Goal: Book appointment/travel/reservation

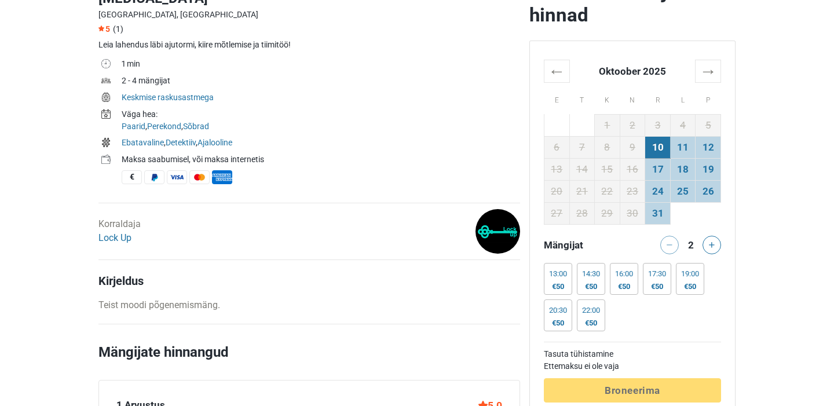
scroll to position [388, 0]
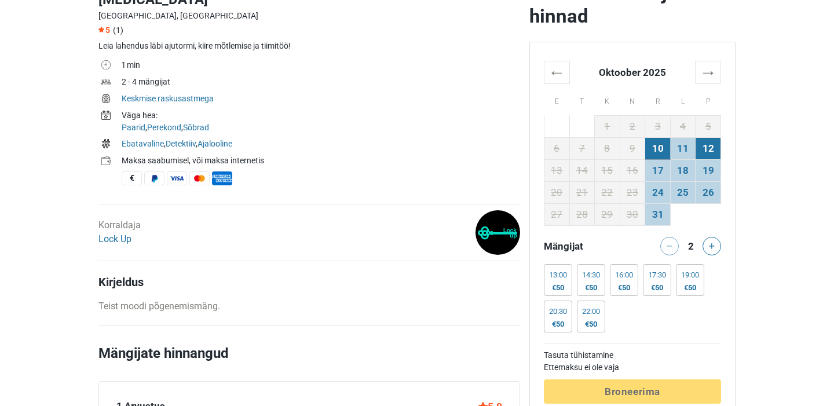
click at [712, 142] on td "12" at bounding box center [708, 148] width 25 height 22
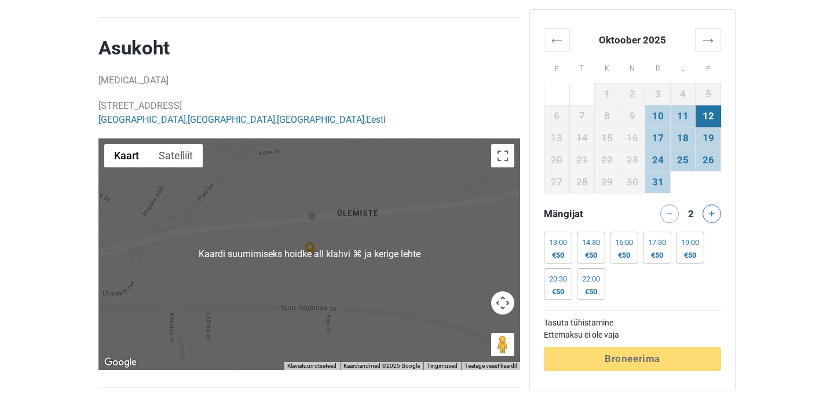
scroll to position [1018, 0]
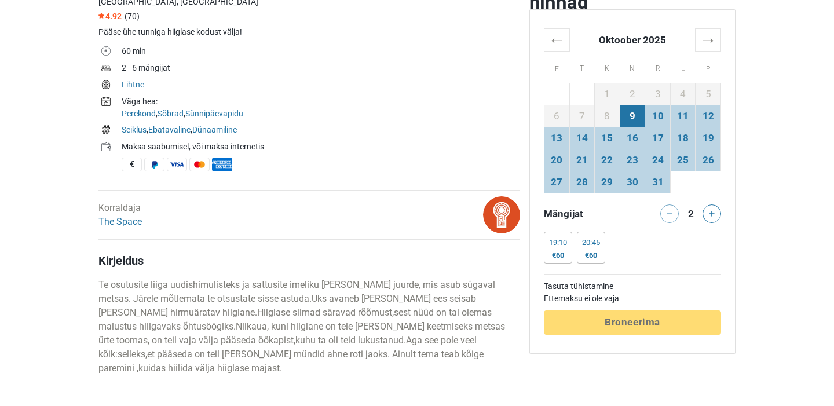
scroll to position [430, 0]
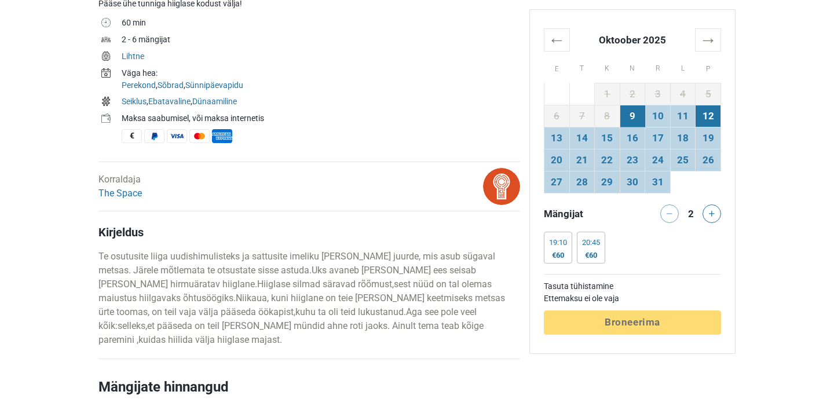
click at [711, 118] on td "12" at bounding box center [708, 116] width 25 height 22
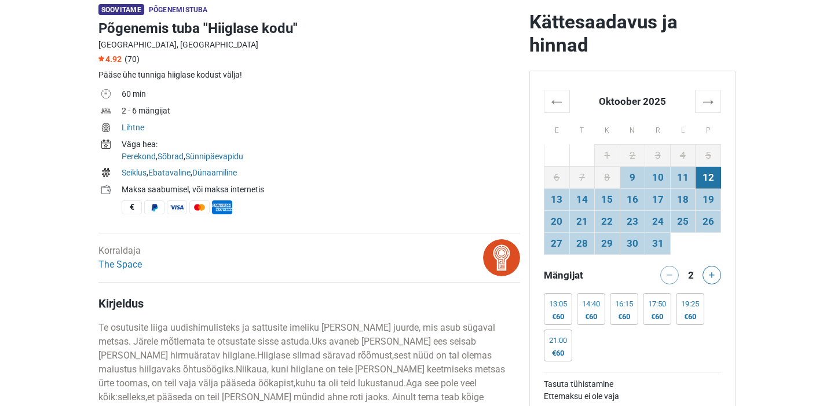
scroll to position [355, 0]
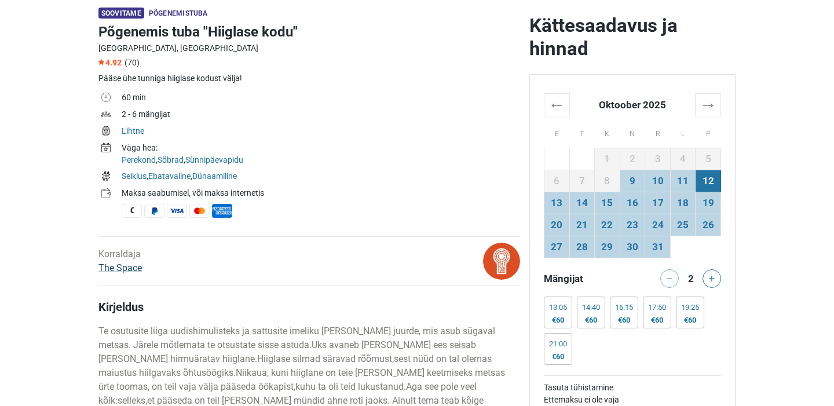
click at [134, 269] on link "The Space" at bounding box center [119, 267] width 43 height 11
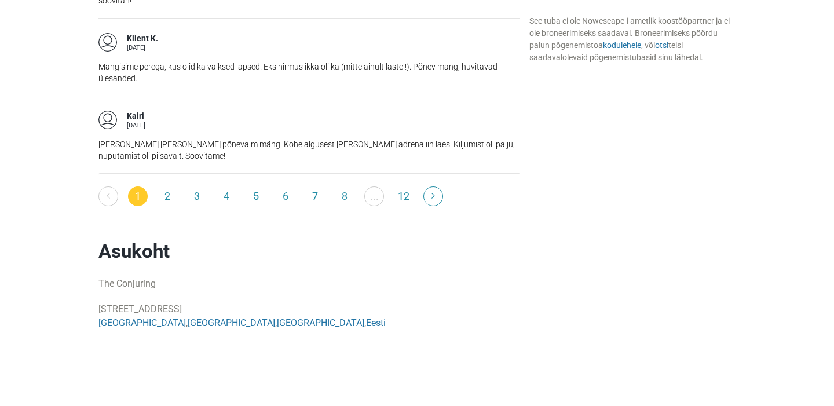
scroll to position [2002, 0]
click at [161, 187] on link "2" at bounding box center [168, 197] width 20 height 20
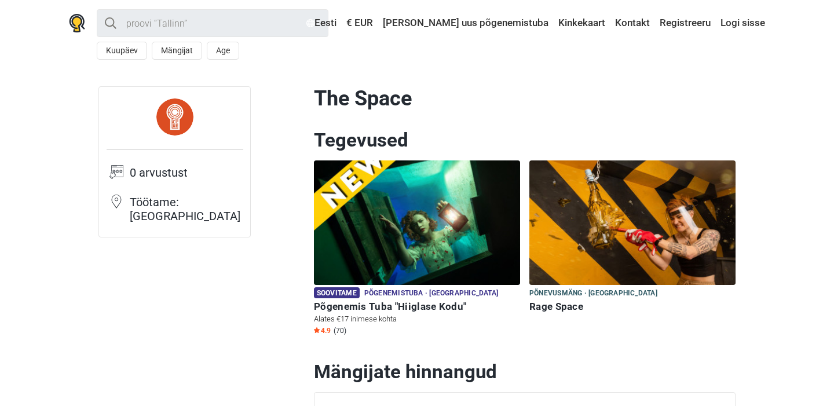
click at [428, 227] on img at bounding box center [417, 222] width 206 height 125
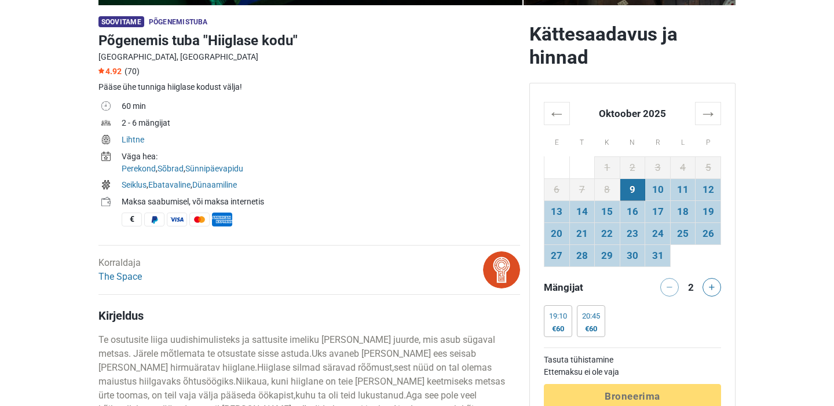
scroll to position [344, 0]
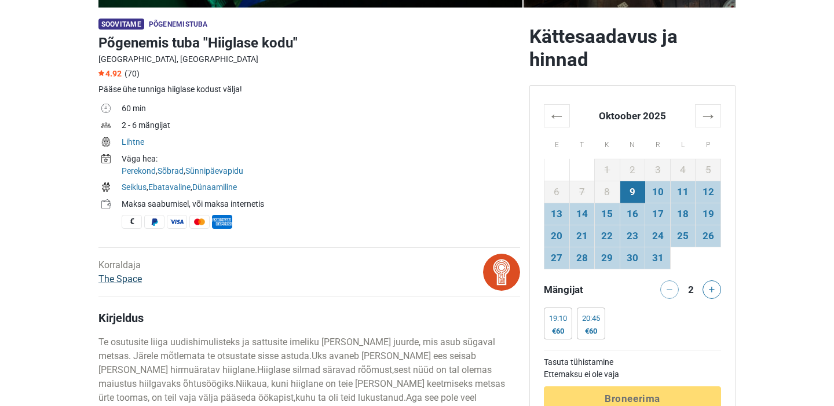
click at [128, 276] on link "The Space" at bounding box center [119, 278] width 43 height 11
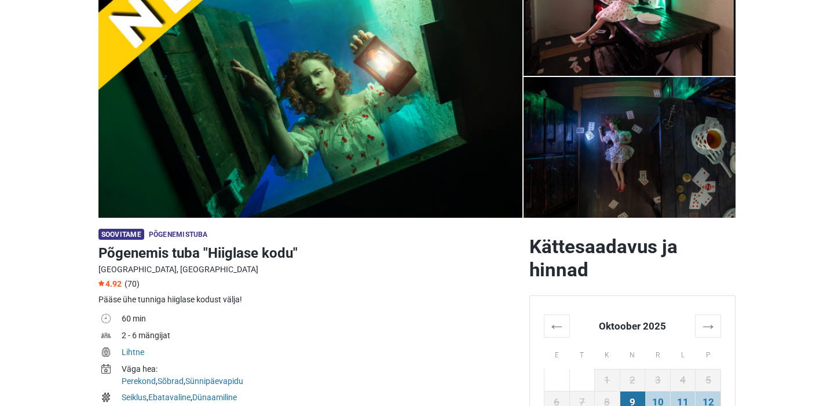
scroll to position [152, 0]
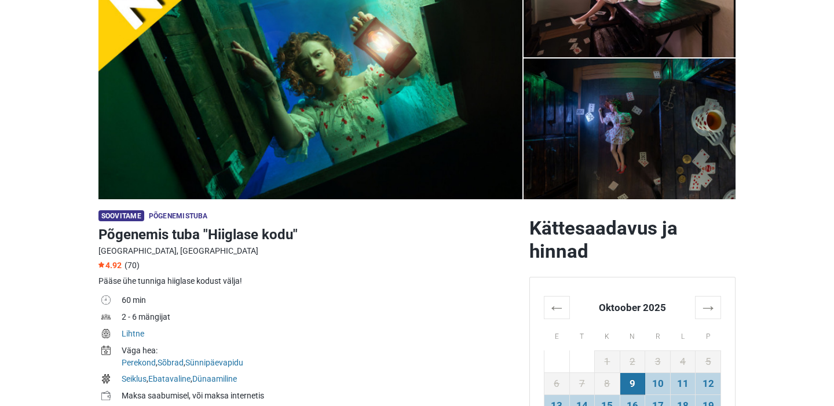
click at [367, 317] on td "2 - 6 mängijat" at bounding box center [321, 318] width 399 height 17
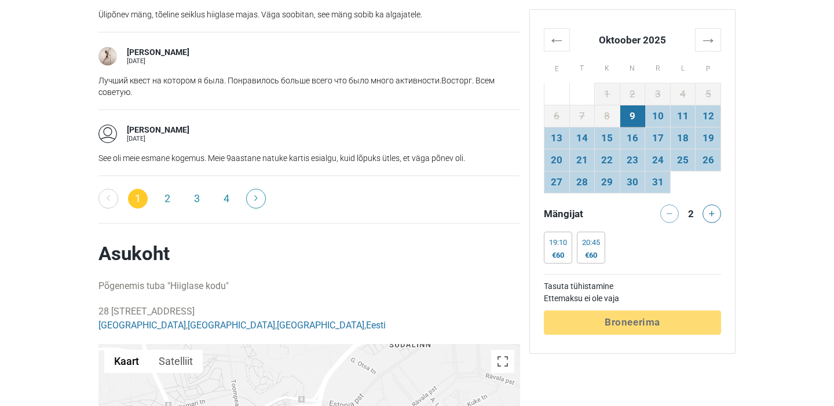
scroll to position [2059, 0]
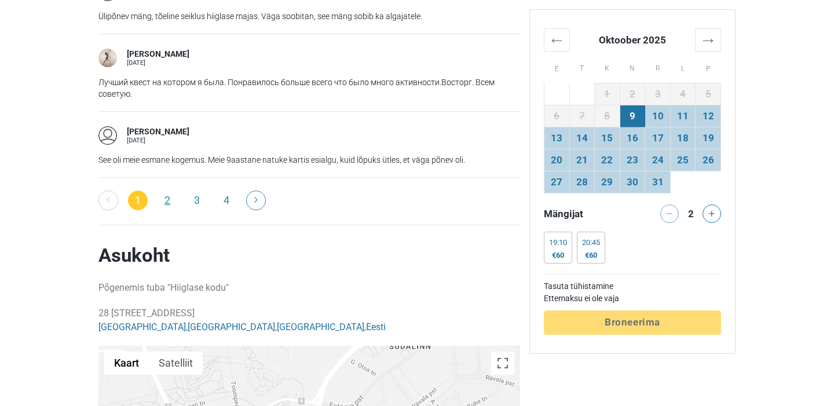
click at [170, 191] on link "2" at bounding box center [168, 201] width 20 height 20
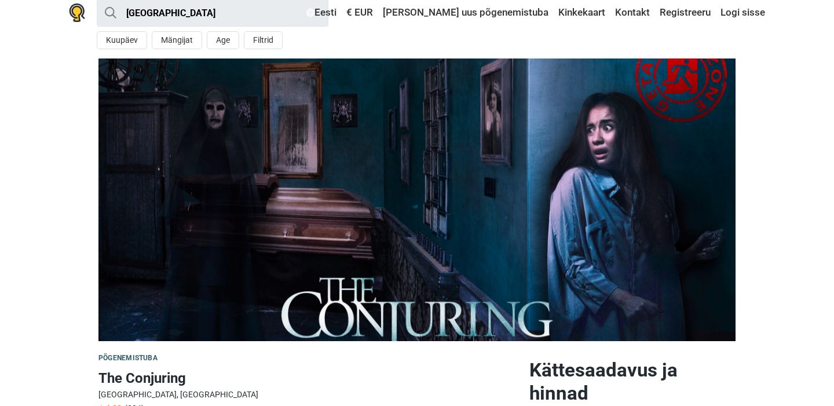
scroll to position [10, 0]
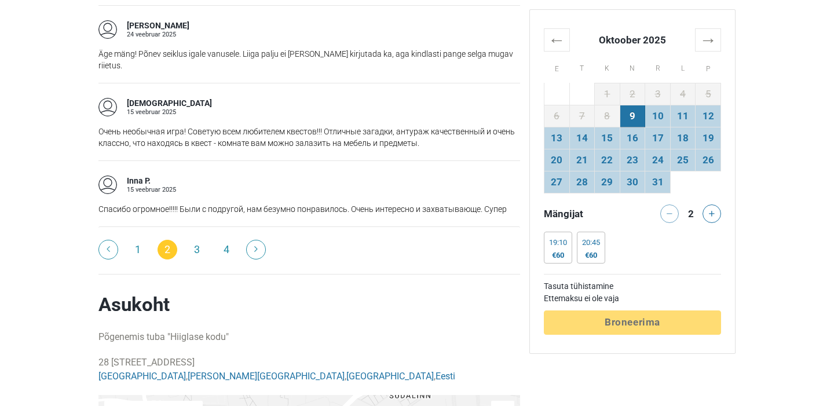
scroll to position [1926, 0]
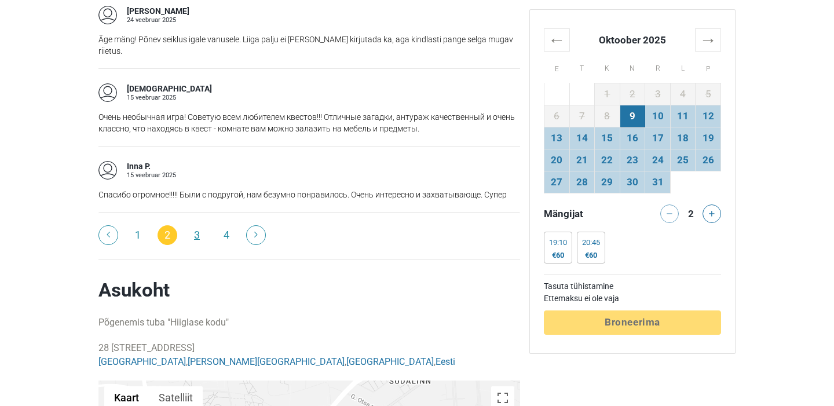
click at [194, 225] on link "3" at bounding box center [197, 235] width 20 height 20
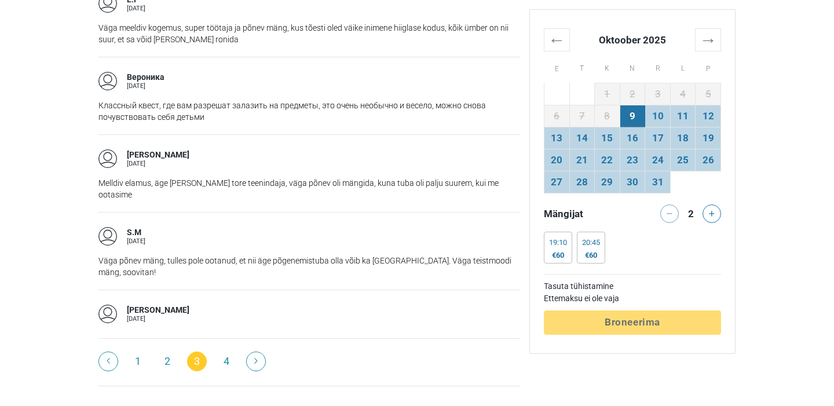
scroll to position [1808, 0]
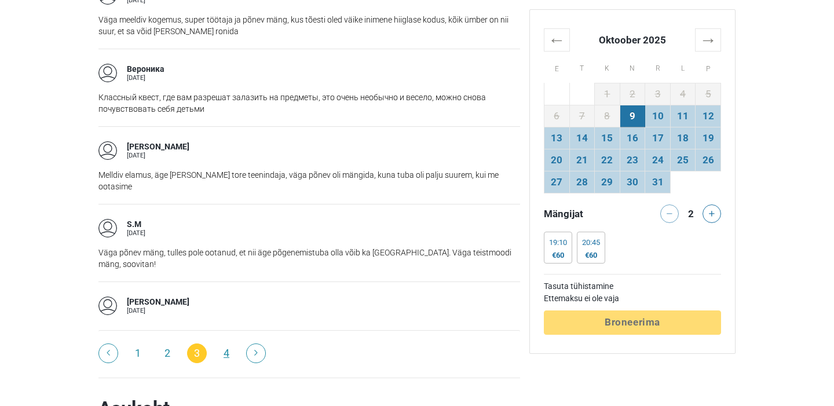
click at [227, 344] on link "4" at bounding box center [227, 354] width 20 height 20
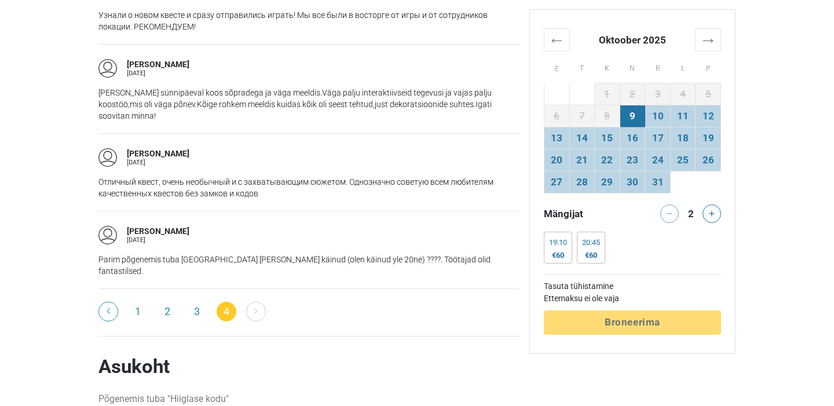
scroll to position [1401, 0]
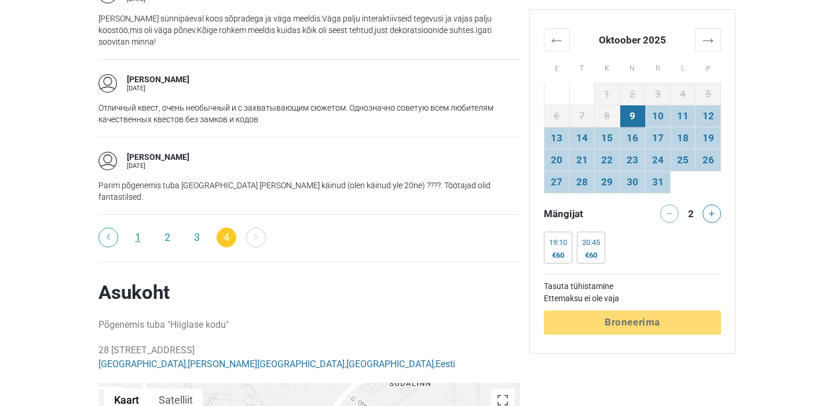
click at [136, 228] on link "1" at bounding box center [138, 238] width 20 height 20
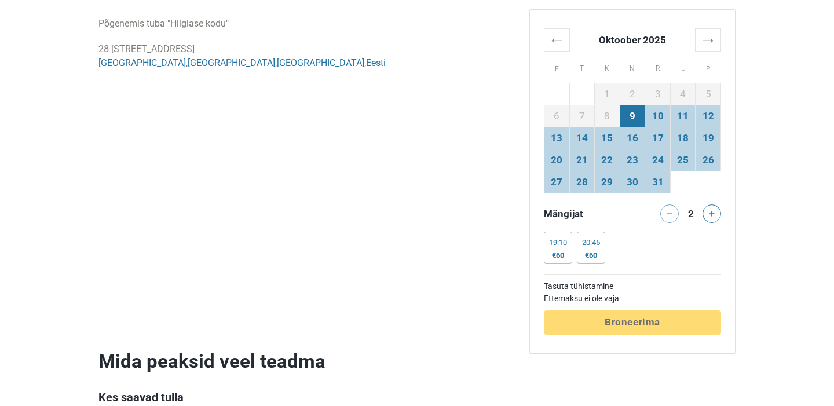
scroll to position [1998, 0]
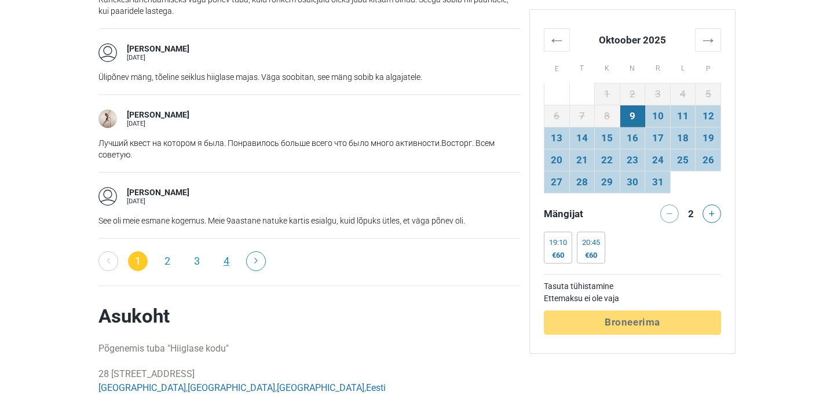
click at [231, 251] on link "4" at bounding box center [227, 261] width 20 height 20
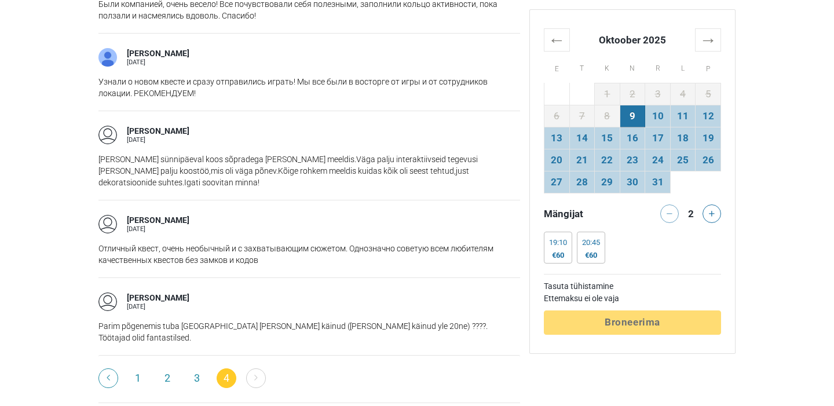
scroll to position [1266, 0]
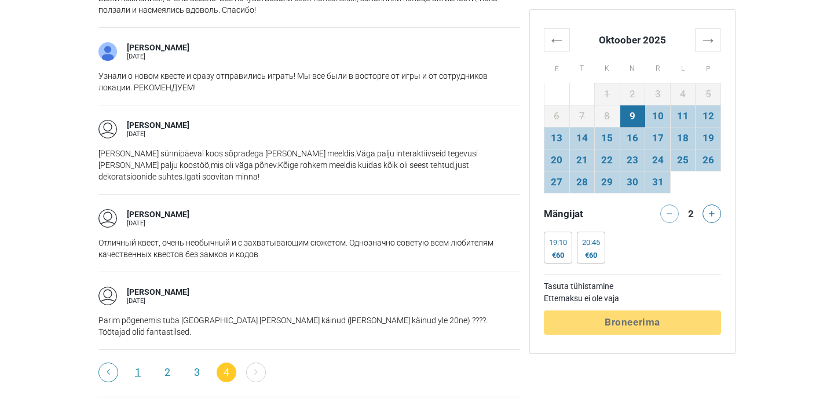
click at [140, 363] on link "1" at bounding box center [138, 373] width 20 height 20
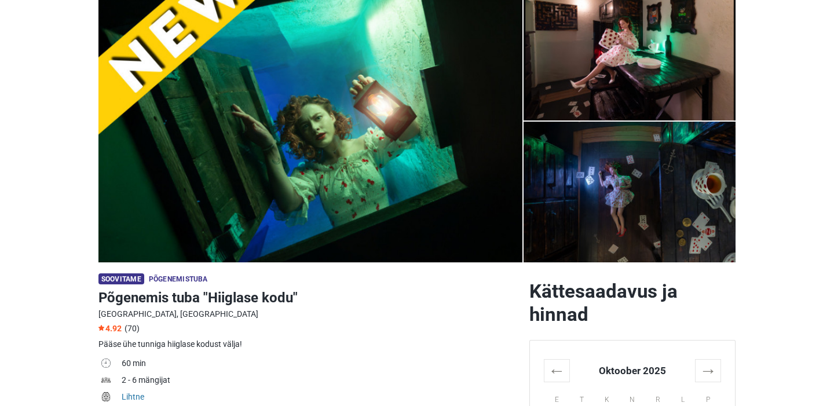
scroll to position [87, 0]
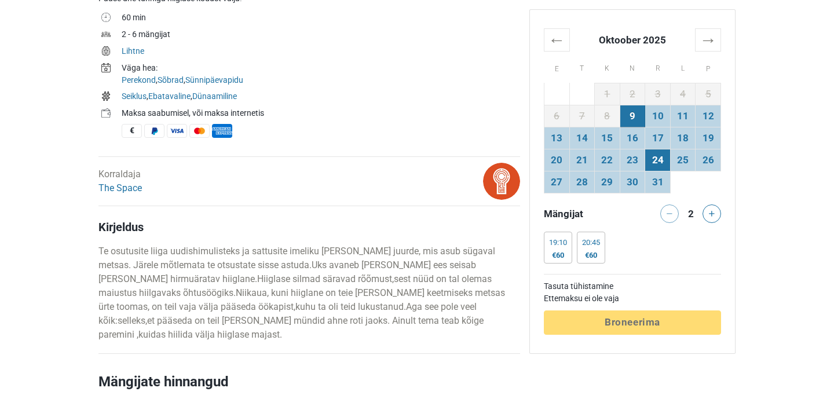
scroll to position [434, 0]
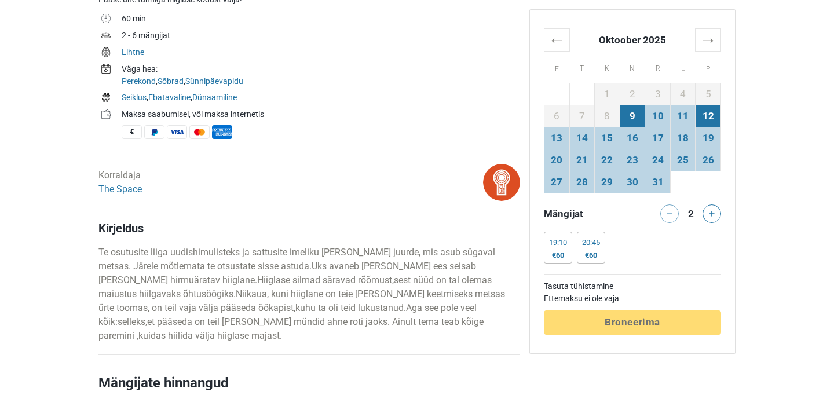
click at [701, 112] on td "12" at bounding box center [708, 116] width 25 height 22
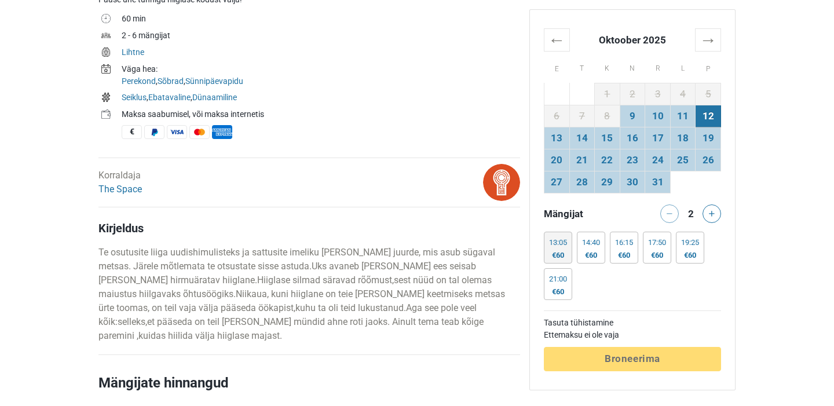
click at [556, 256] on div "€60" at bounding box center [558, 255] width 18 height 9
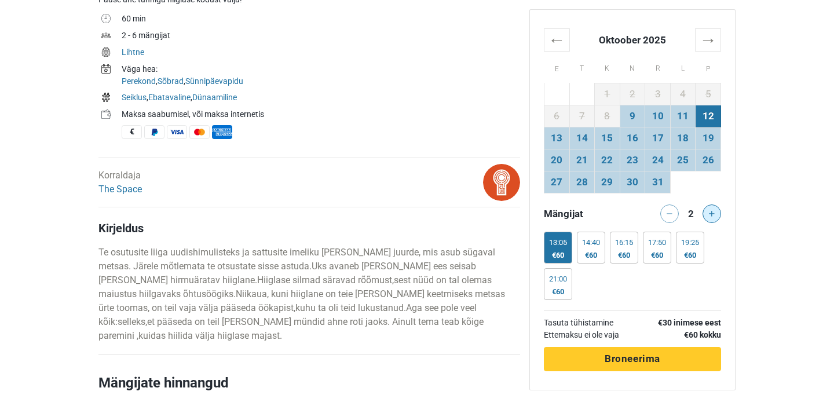
click at [707, 221] on button at bounding box center [712, 214] width 19 height 19
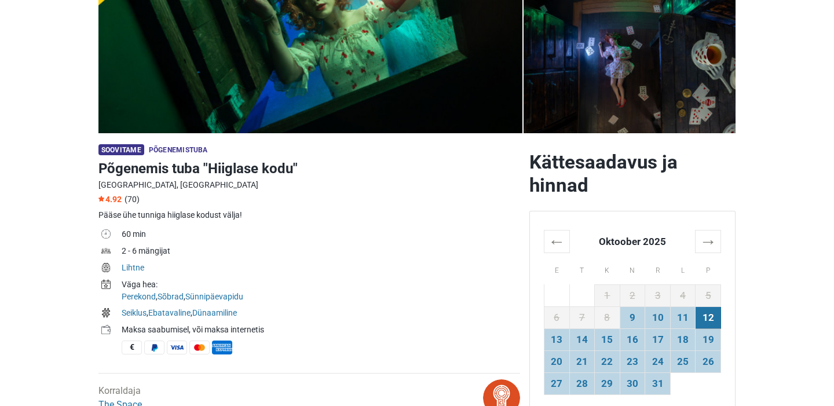
scroll to position [221, 0]
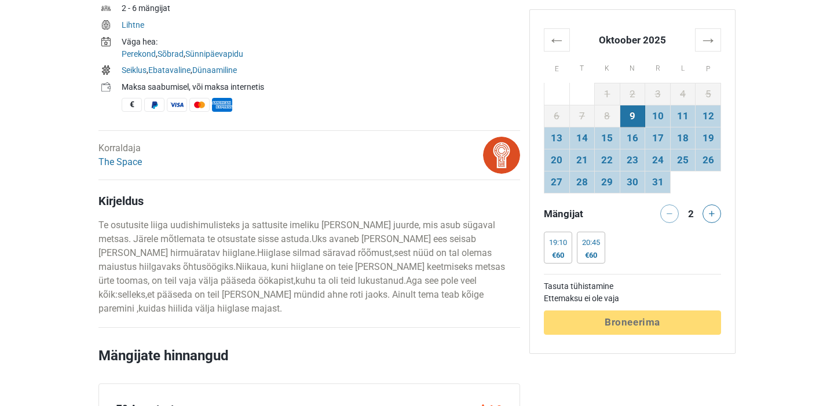
scroll to position [533, 0]
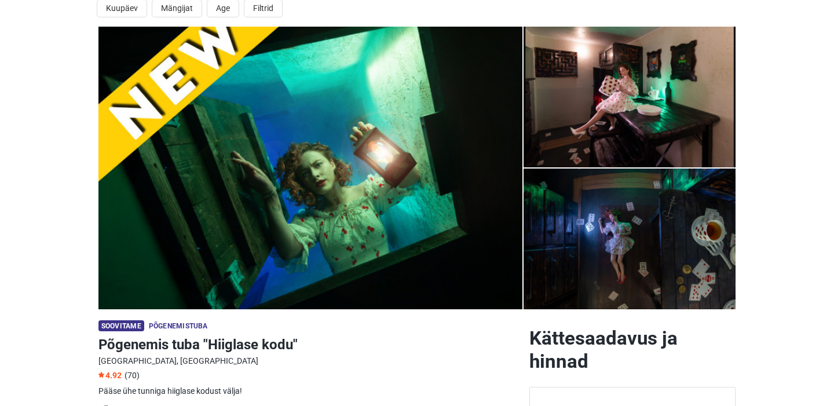
scroll to position [42, 0]
